Goal: Navigation & Orientation: Find specific page/section

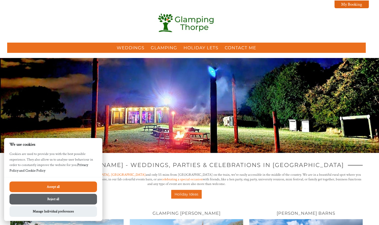
click at [63, 198] on button "Reject all" at bounding box center [53, 198] width 88 height 11
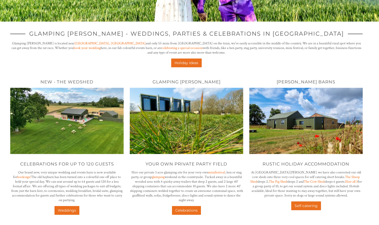
scroll to position [131, 0]
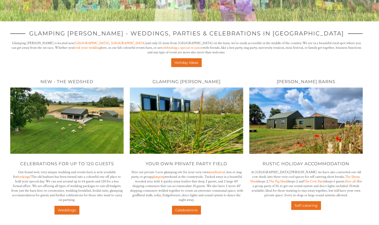
click at [285, 219] on div "Weddings [GEOGRAPHIC_DATA] Holiday Lets Contact Me My Booking My Booking Guests…" at bounding box center [189, 48] width 379 height 359
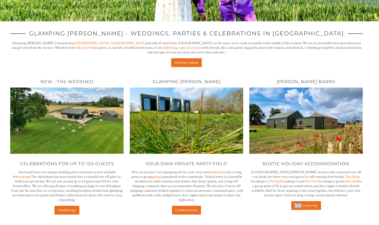
click at [285, 219] on div "Weddings [GEOGRAPHIC_DATA] Holiday Lets Contact Me My Booking My Booking Guests…" at bounding box center [189, 48] width 379 height 359
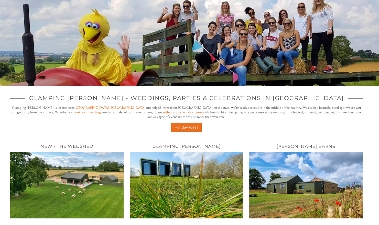
scroll to position [0, 0]
